Goal: Information Seeking & Learning: Find contact information

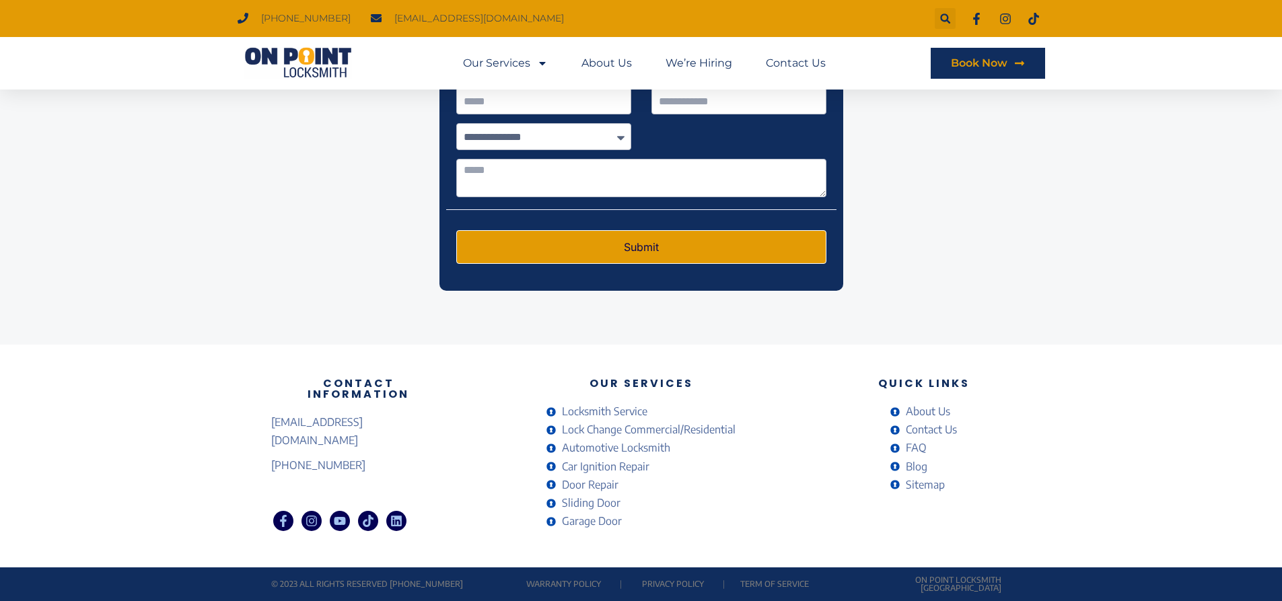
scroll to position [3122, 0]
drag, startPoint x: 424, startPoint y: 425, endPoint x: 254, endPoint y: 433, distance: 170.5
click at [254, 433] on div "Contact Information onpointlocksmith@gmail.com (778) 383-7246 Facebook-f Instag…" at bounding box center [641, 456] width 1282 height 222
copy span "[EMAIL_ADDRESS][DOMAIN_NAME]"
click at [932, 426] on span "Contact Us" at bounding box center [930, 430] width 55 height 18
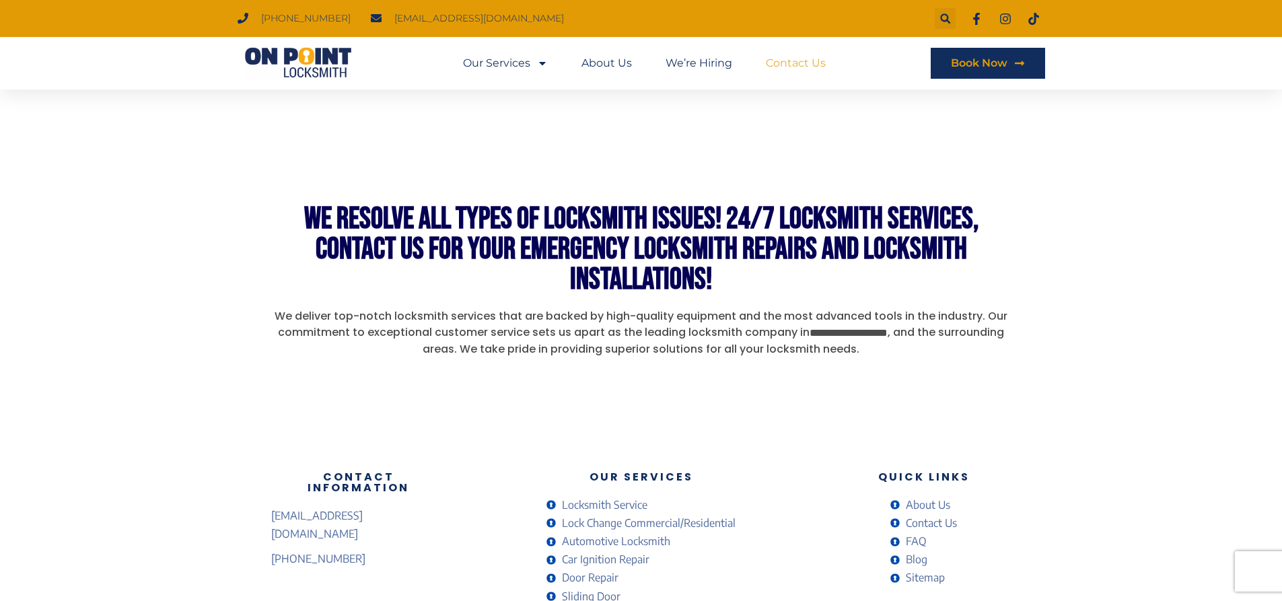
scroll to position [1058, 0]
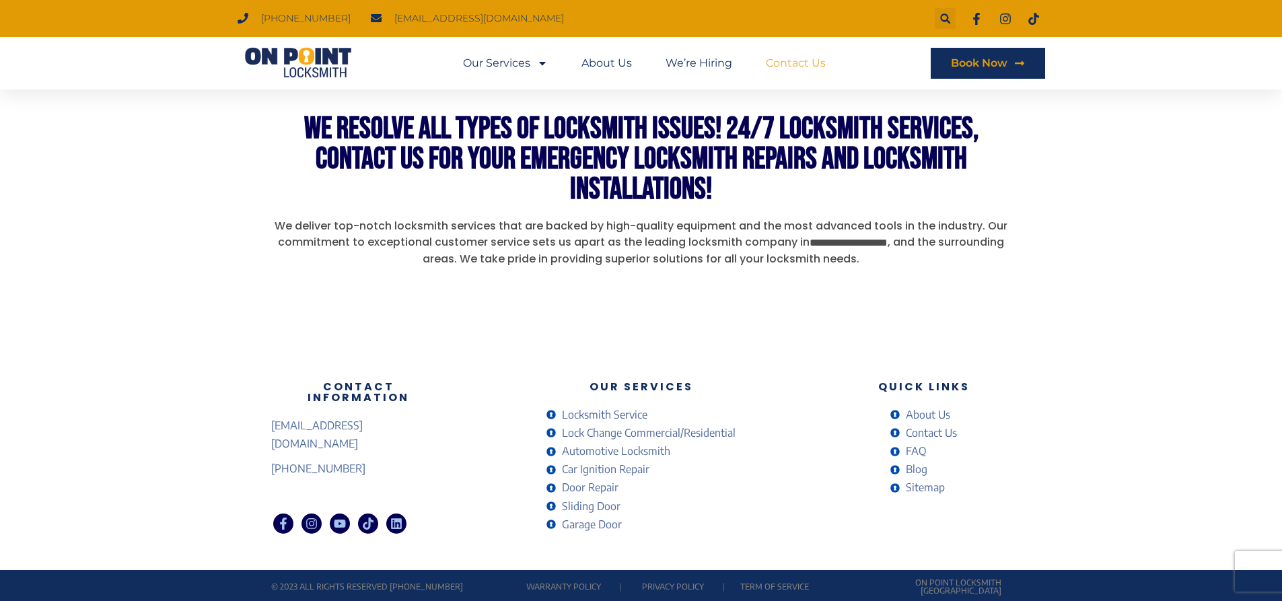
click at [915, 449] on span "FAQ" at bounding box center [915, 451] width 24 height 18
